Goal: Transaction & Acquisition: Purchase product/service

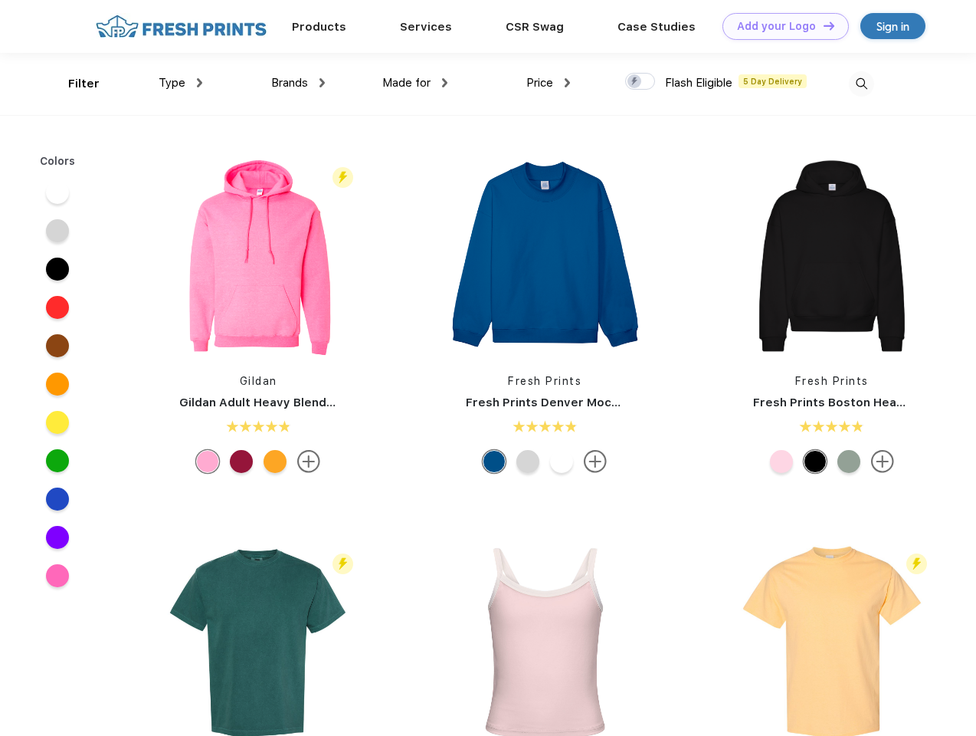
scroll to position [1, 0]
click at [780, 26] on link "Add your Logo Design Tool" at bounding box center [786, 26] width 126 height 27
click at [0, 0] on div "Design Tool" at bounding box center [0, 0] width 0 height 0
click at [822, 25] on link "Add your Logo Design Tool" at bounding box center [786, 26] width 126 height 27
click at [74, 84] on div "Filter" at bounding box center [83, 84] width 31 height 18
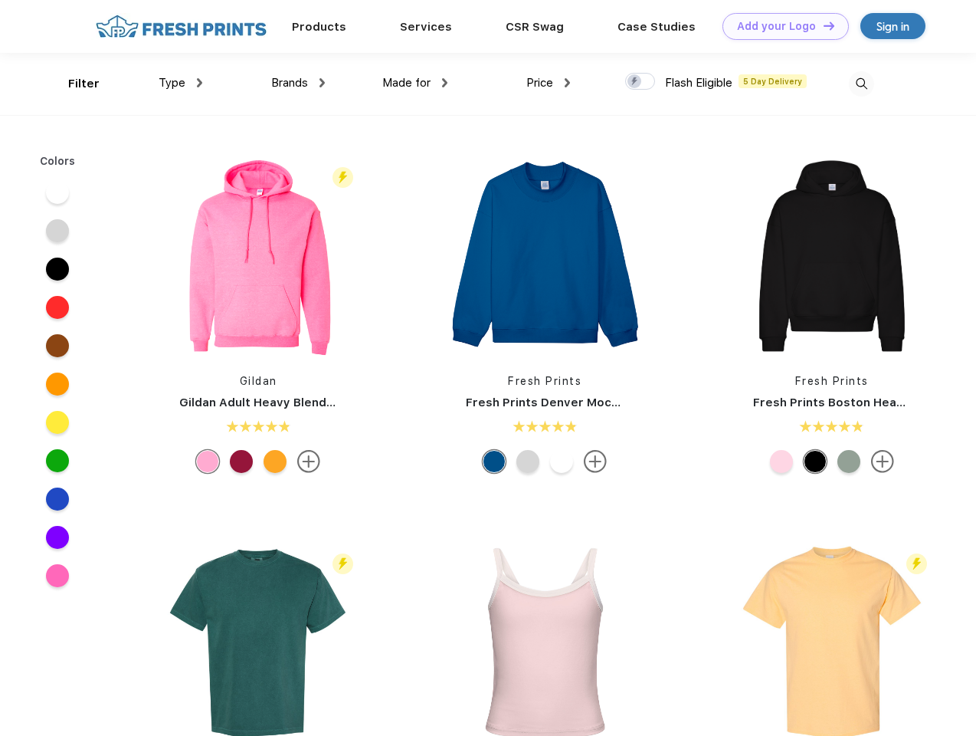
click at [181, 83] on span "Type" at bounding box center [172, 83] width 27 height 14
click at [298, 83] on span "Brands" at bounding box center [289, 83] width 37 height 14
click at [415, 83] on span "Made for" at bounding box center [406, 83] width 48 height 14
click at [549, 83] on span "Price" at bounding box center [539, 83] width 27 height 14
click at [641, 82] on div at bounding box center [640, 81] width 30 height 17
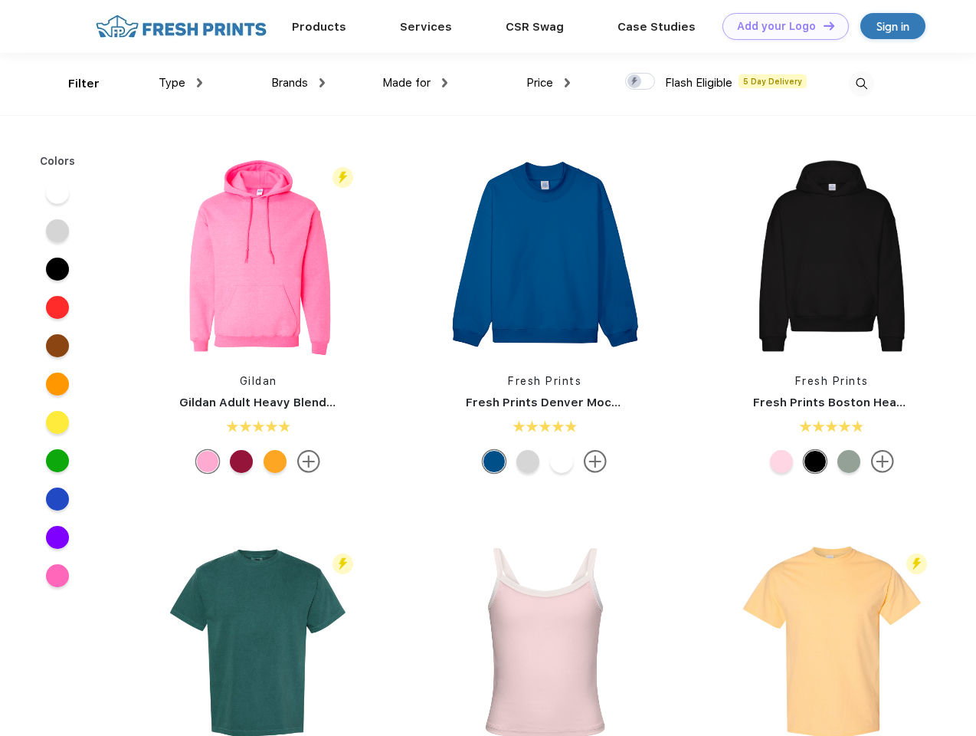
click at [635, 82] on input "checkbox" at bounding box center [630, 77] width 10 height 10
click at [861, 84] on img at bounding box center [861, 83] width 25 height 25
